Goal: Task Accomplishment & Management: Use online tool/utility

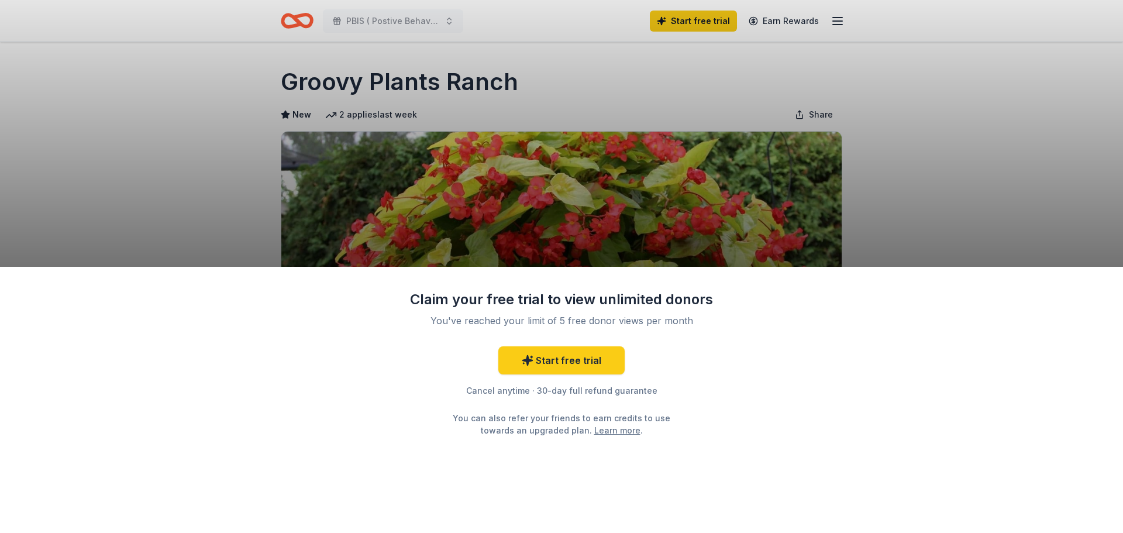
click at [1009, 208] on div "Claim your free trial to view unlimited donors You've reached your limit of 5 f…" at bounding box center [561, 266] width 1123 height 533
click at [978, 233] on div "Claim your free trial to view unlimited donors You've reached your limit of 5 f…" at bounding box center [561, 266] width 1123 height 533
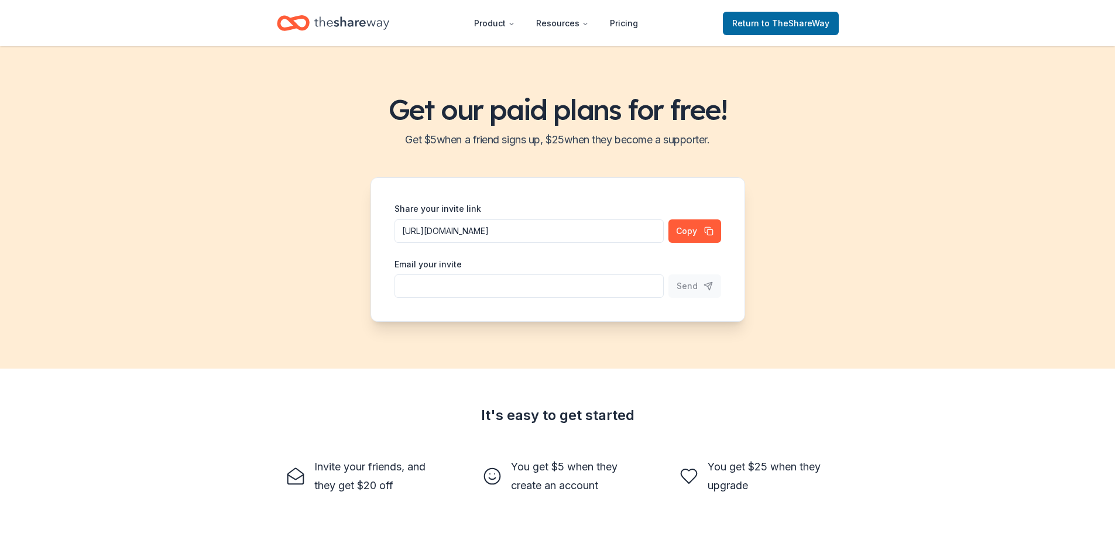
click at [629, 286] on input "Share your invite link" at bounding box center [528, 285] width 269 height 23
click at [713, 284] on button "Send" at bounding box center [694, 285] width 53 height 23
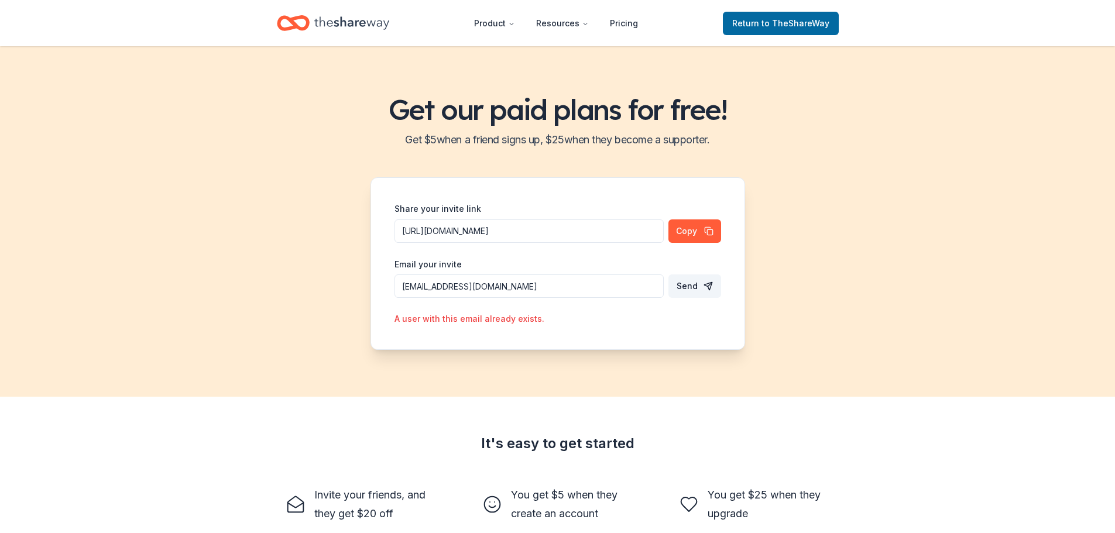
click at [513, 283] on input "mmalley@gkschools.org" at bounding box center [528, 285] width 269 height 23
drag, startPoint x: 473, startPoint y: 283, endPoint x: 390, endPoint y: 283, distance: 82.5
click at [390, 283] on div "Share your invite link https://www.theshareway.com/signup?inviteCode=6867fe32&u…" at bounding box center [557, 263] width 374 height 173
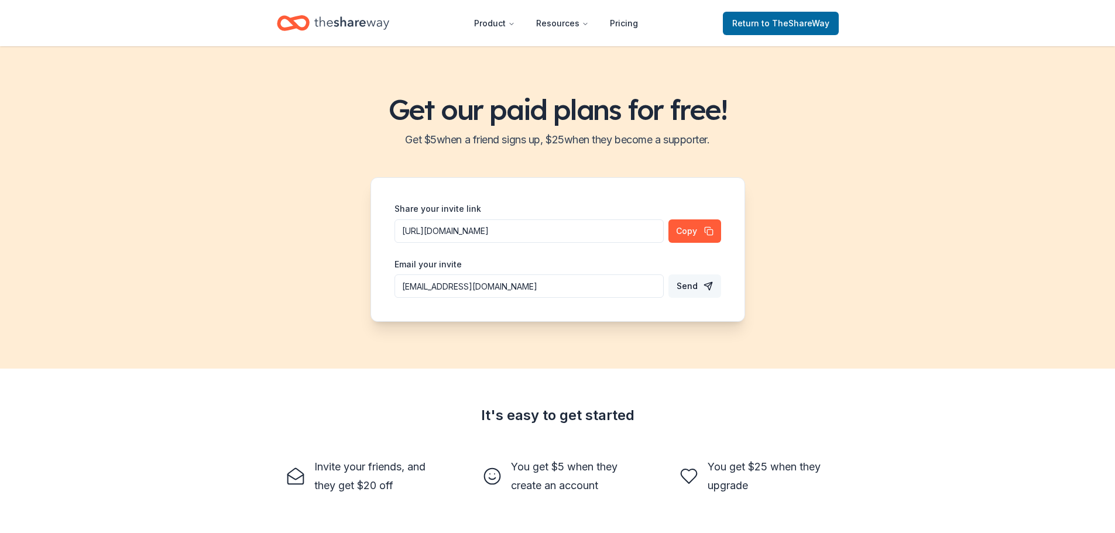
type input "dsiers@gkschools.org"
drag, startPoint x: 713, startPoint y: 287, endPoint x: 710, endPoint y: 280, distance: 7.9
click at [714, 287] on button "Send" at bounding box center [694, 285] width 53 height 23
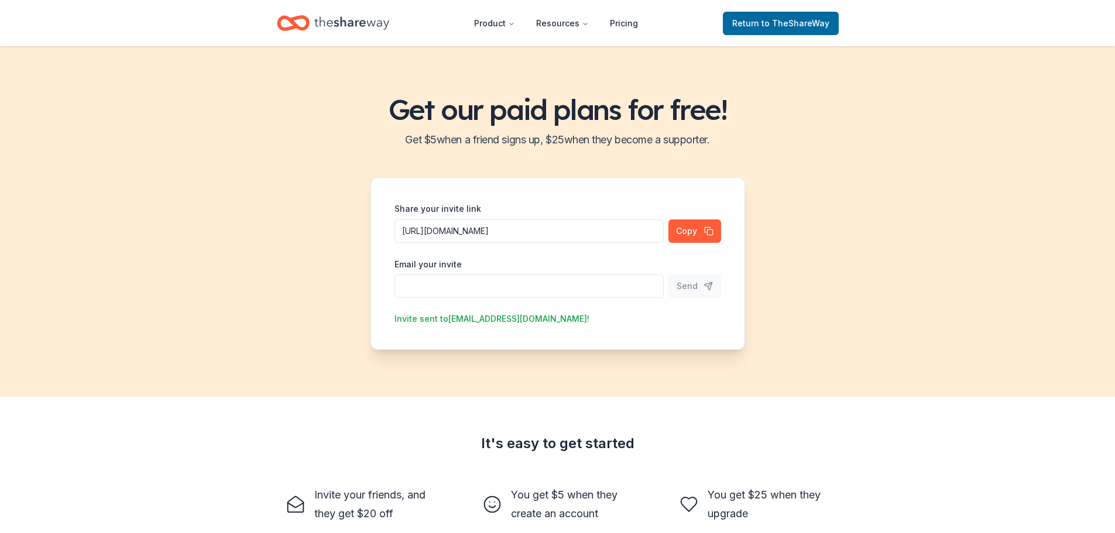
click at [567, 296] on input "Share your invite link" at bounding box center [528, 285] width 269 height 23
click at [762, 18] on span "Return to TheShareWay" at bounding box center [780, 23] width 97 height 14
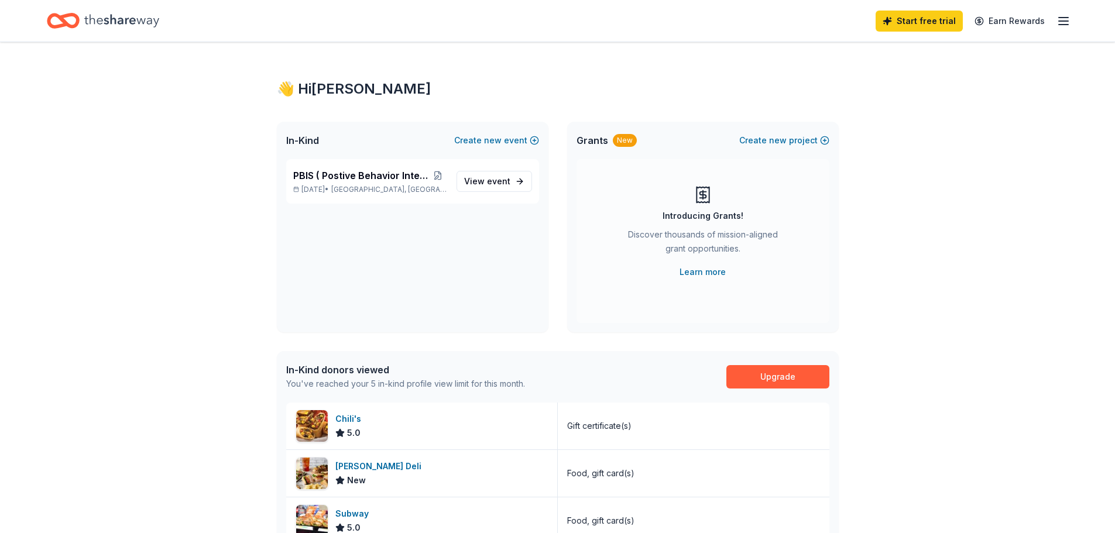
click at [1069, 28] on div "Start free trial Earn Rewards" at bounding box center [972, 21] width 195 height 28
click at [1063, 23] on icon "button" at bounding box center [1063, 21] width 14 height 14
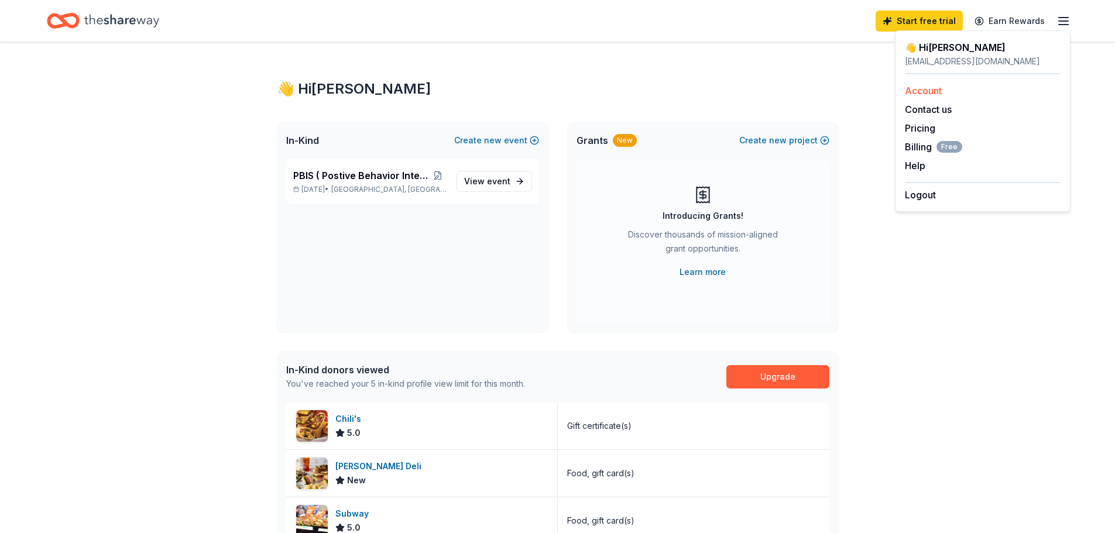
click at [932, 92] on link "Account" at bounding box center [923, 91] width 37 height 12
click at [493, 184] on span "event" at bounding box center [498, 181] width 23 height 10
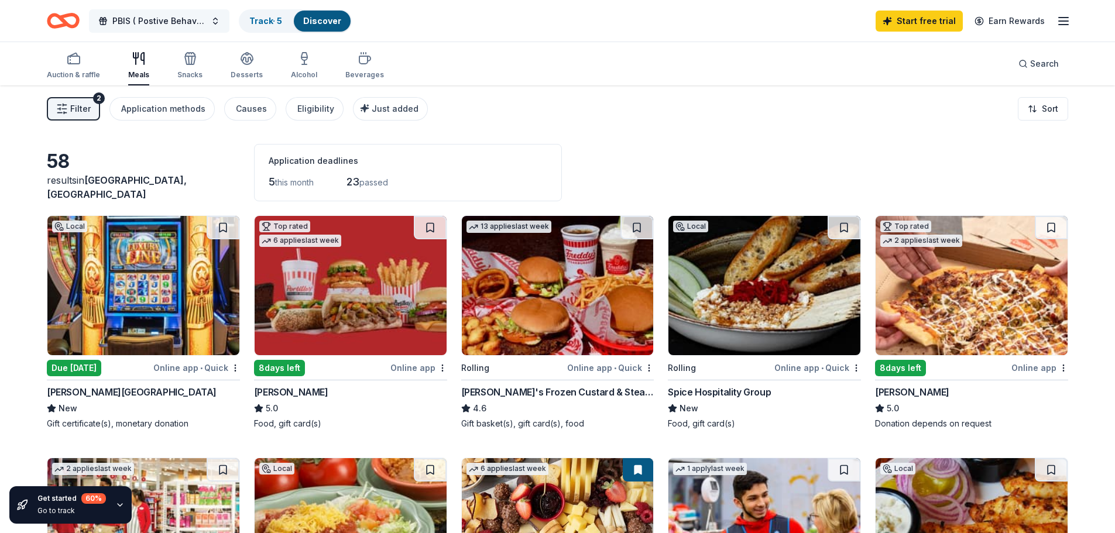
click at [174, 17] on span "PBIS ( Postive Behavior Interventions)" at bounding box center [159, 21] width 94 height 14
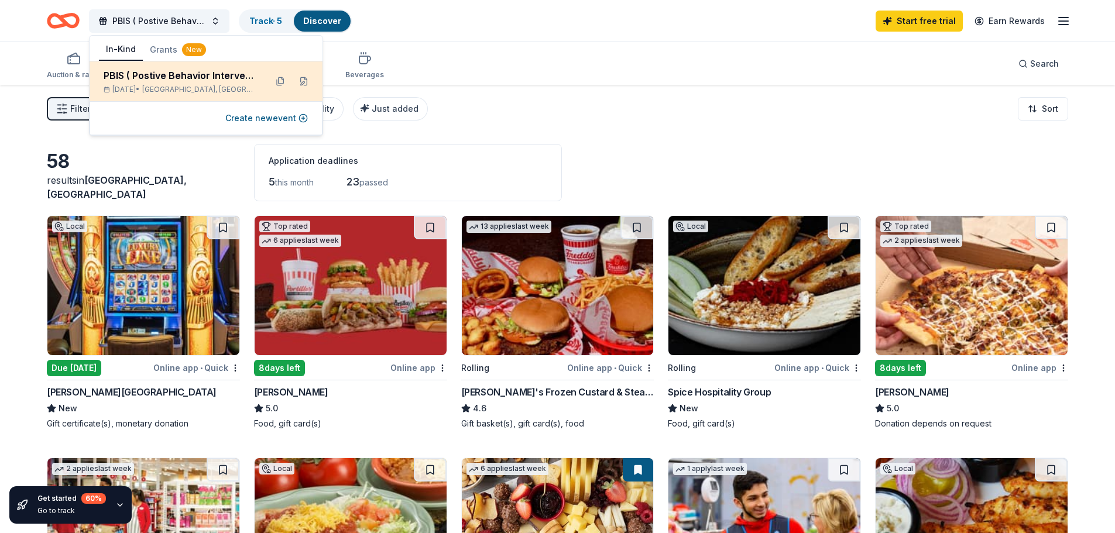
click at [187, 83] on div "PBIS ( Postive Behavior Interventions) Oct 01, 2025 • Kingston, IL" at bounding box center [180, 81] width 153 height 26
click at [304, 82] on button at bounding box center [303, 81] width 19 height 19
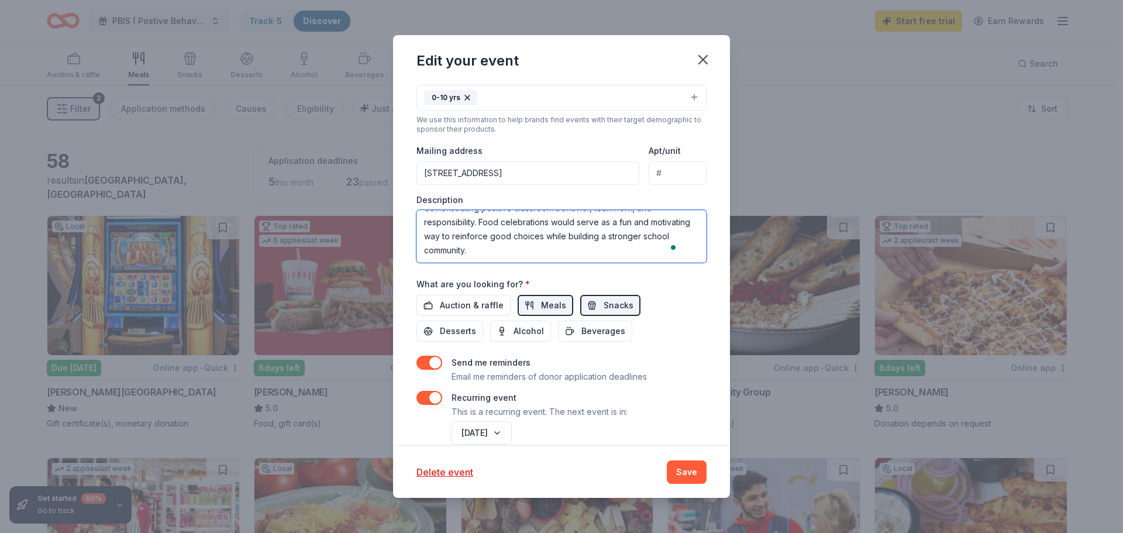
scroll to position [312, 0]
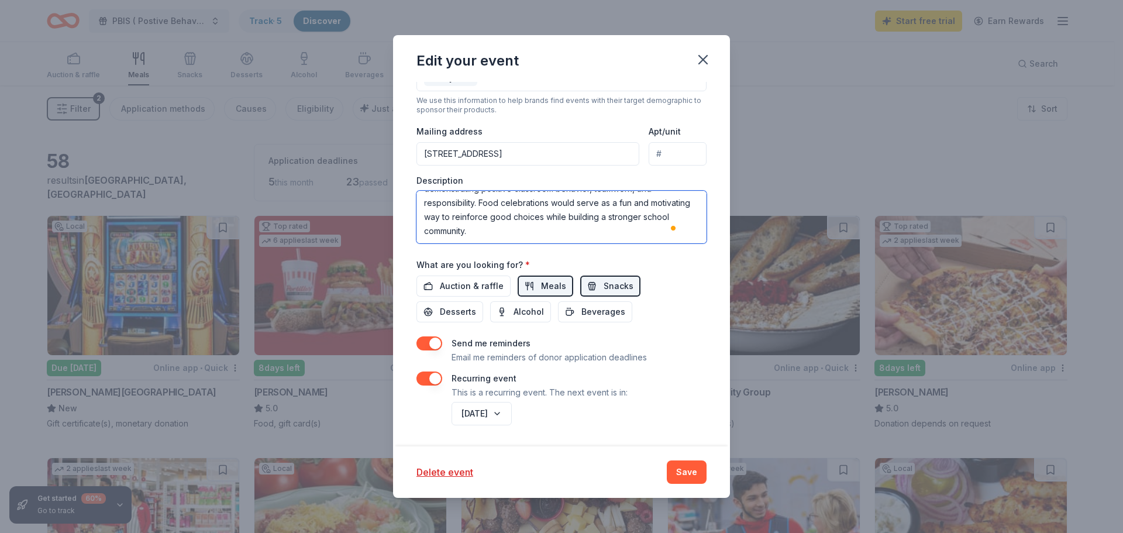
drag, startPoint x: 424, startPoint y: 222, endPoint x: 633, endPoint y: 243, distance: 210.0
click at [638, 249] on div "Event name * PBIS ( Postive Behavior Interventions) 38 /100 Event website Atten…" at bounding box center [562, 135] width 290 height 585
